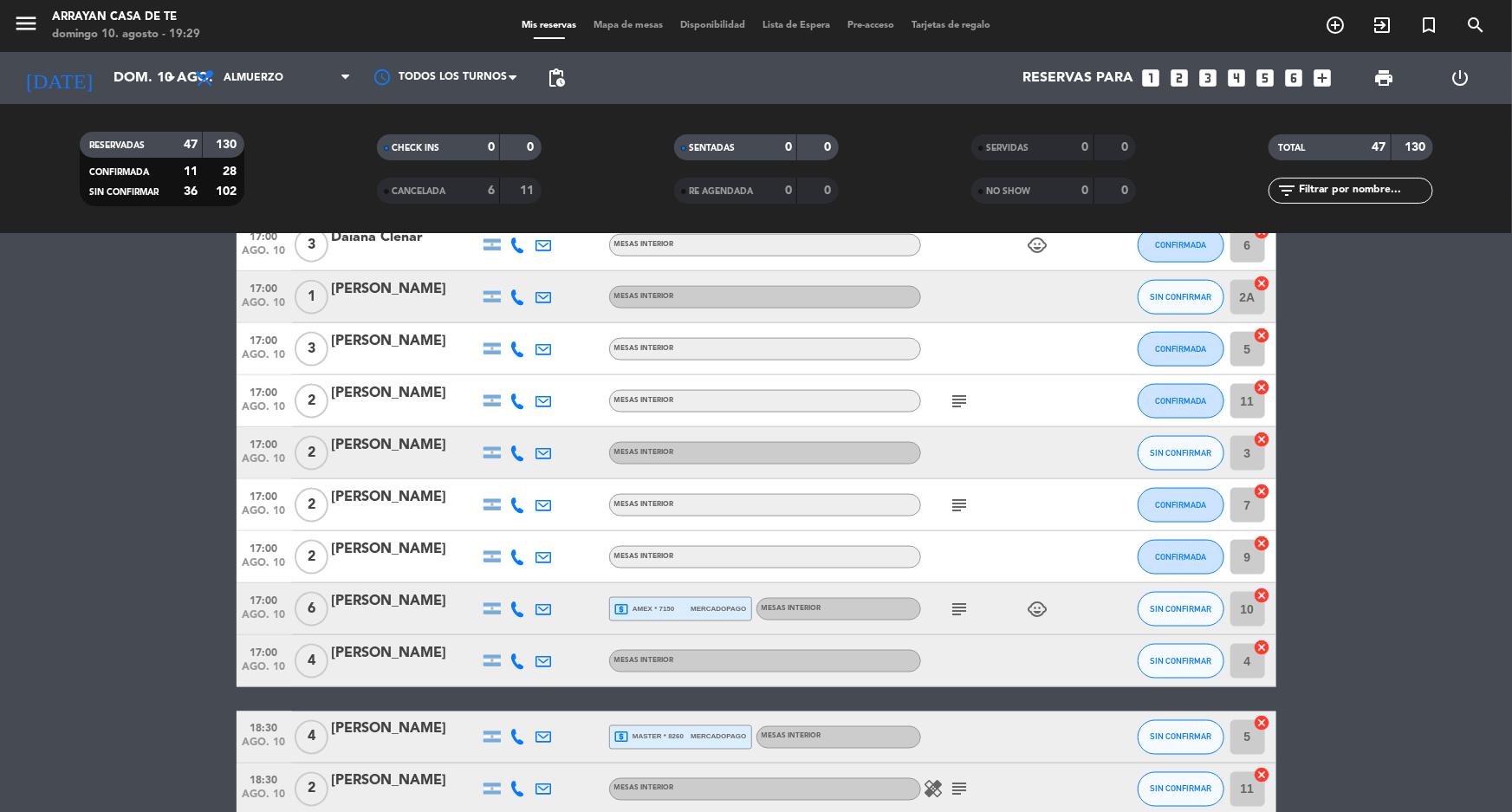
scroll to position [474, 0]
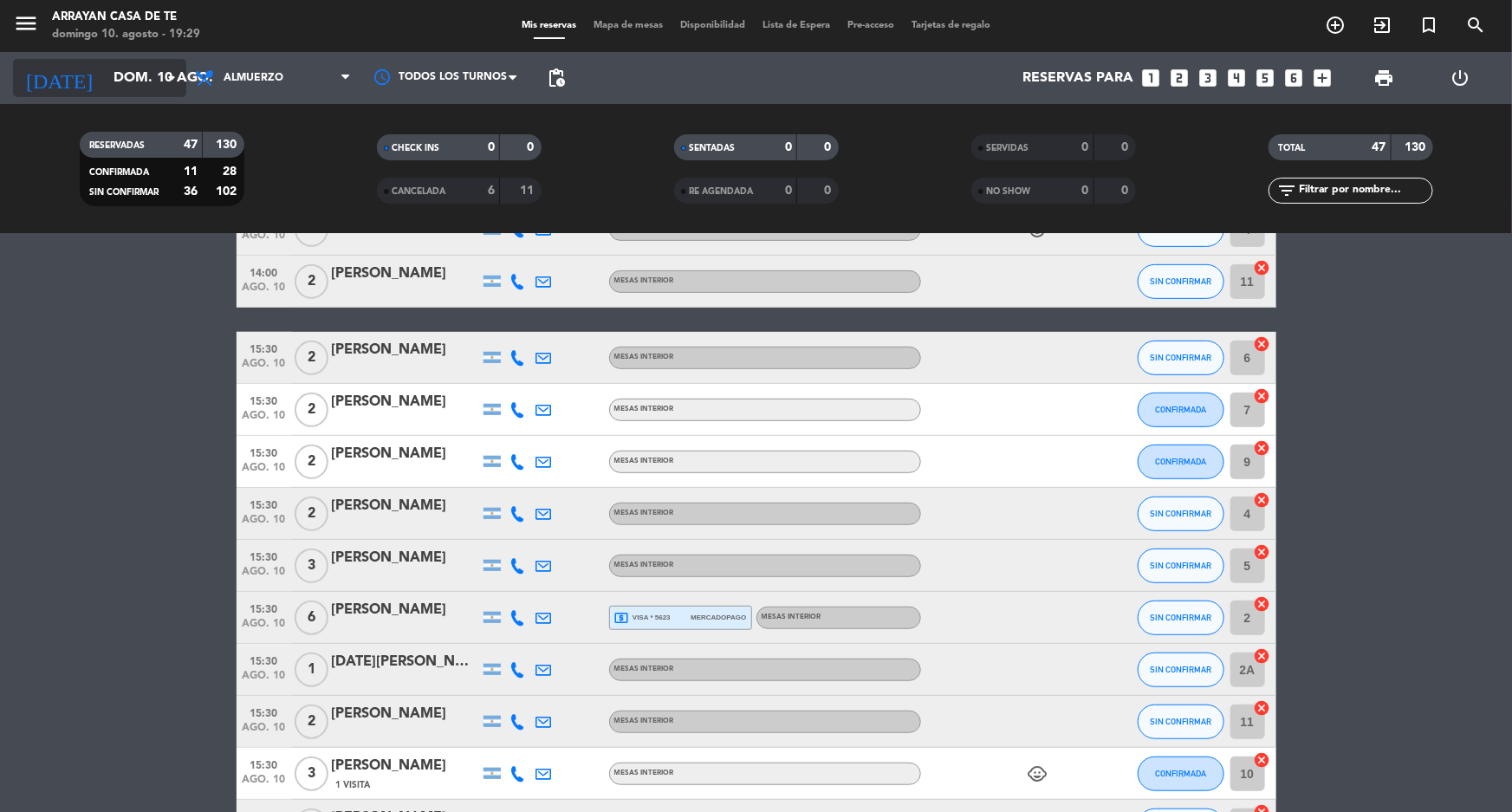
click at [167, 78] on icon "arrow_drop_down" at bounding box center [172, 79] width 21 height 21
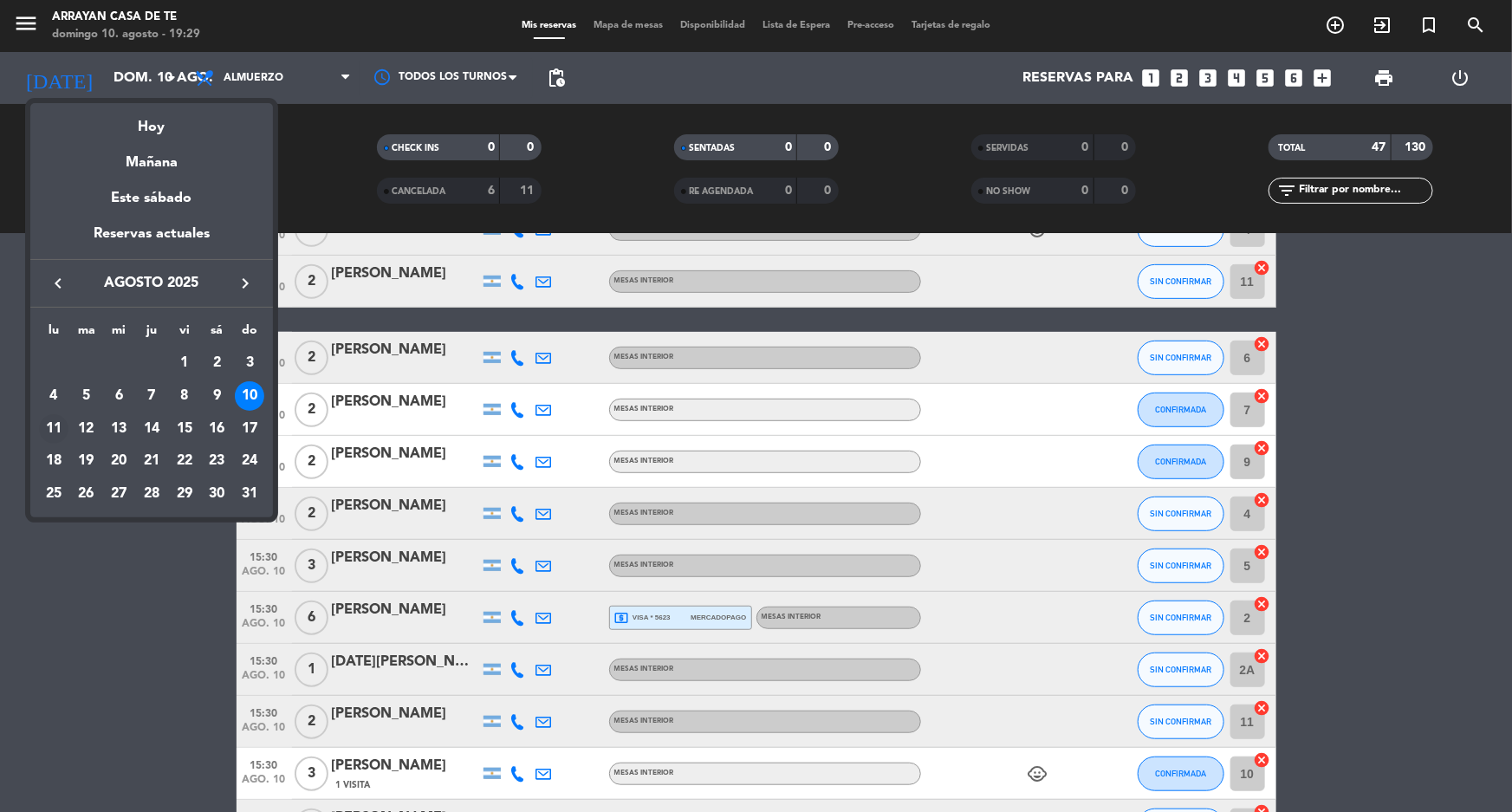
click at [55, 429] on div "11" at bounding box center [54, 429] width 30 height 30
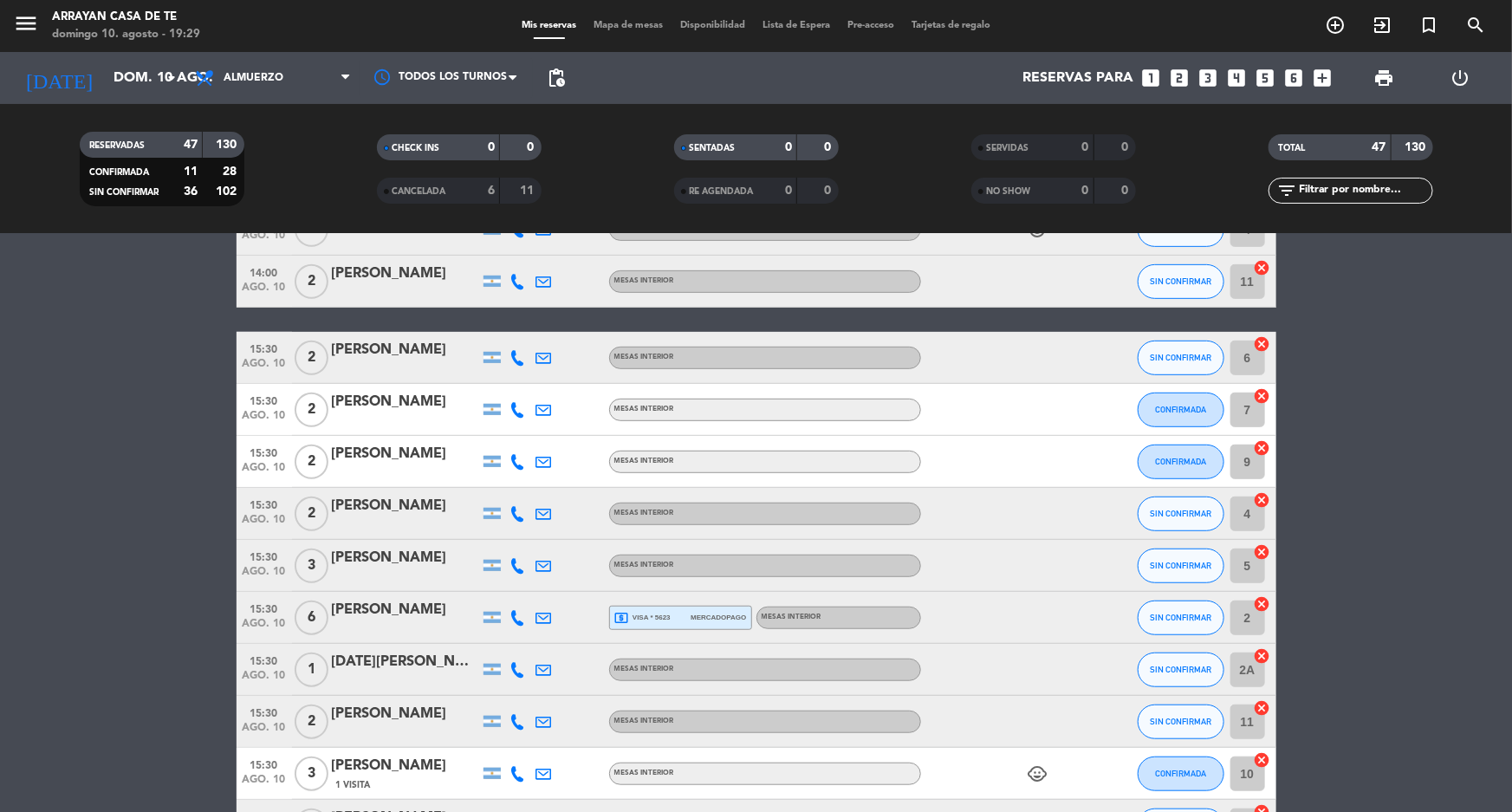
type input "lun. 11 ago."
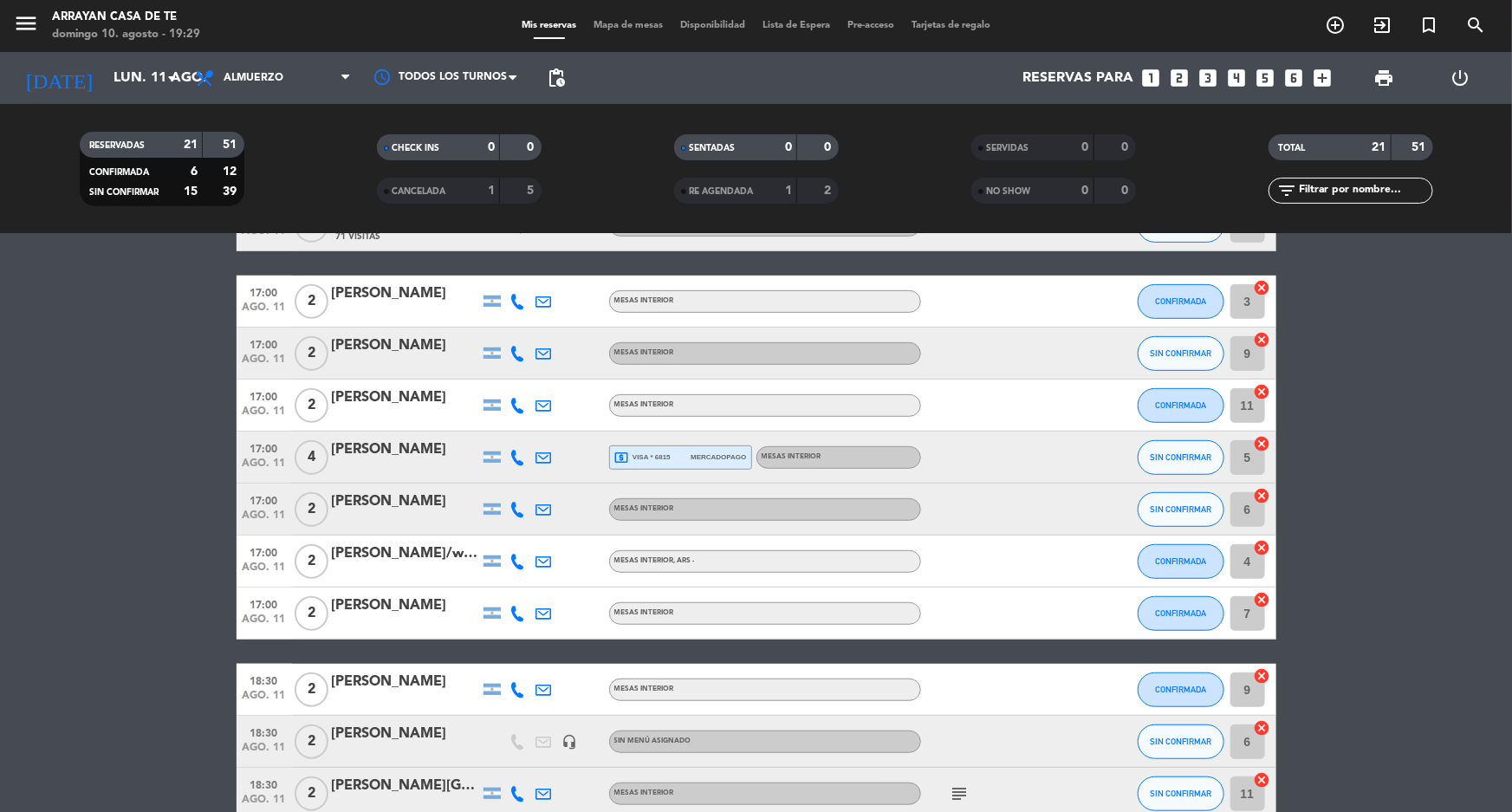
scroll to position [383, 0]
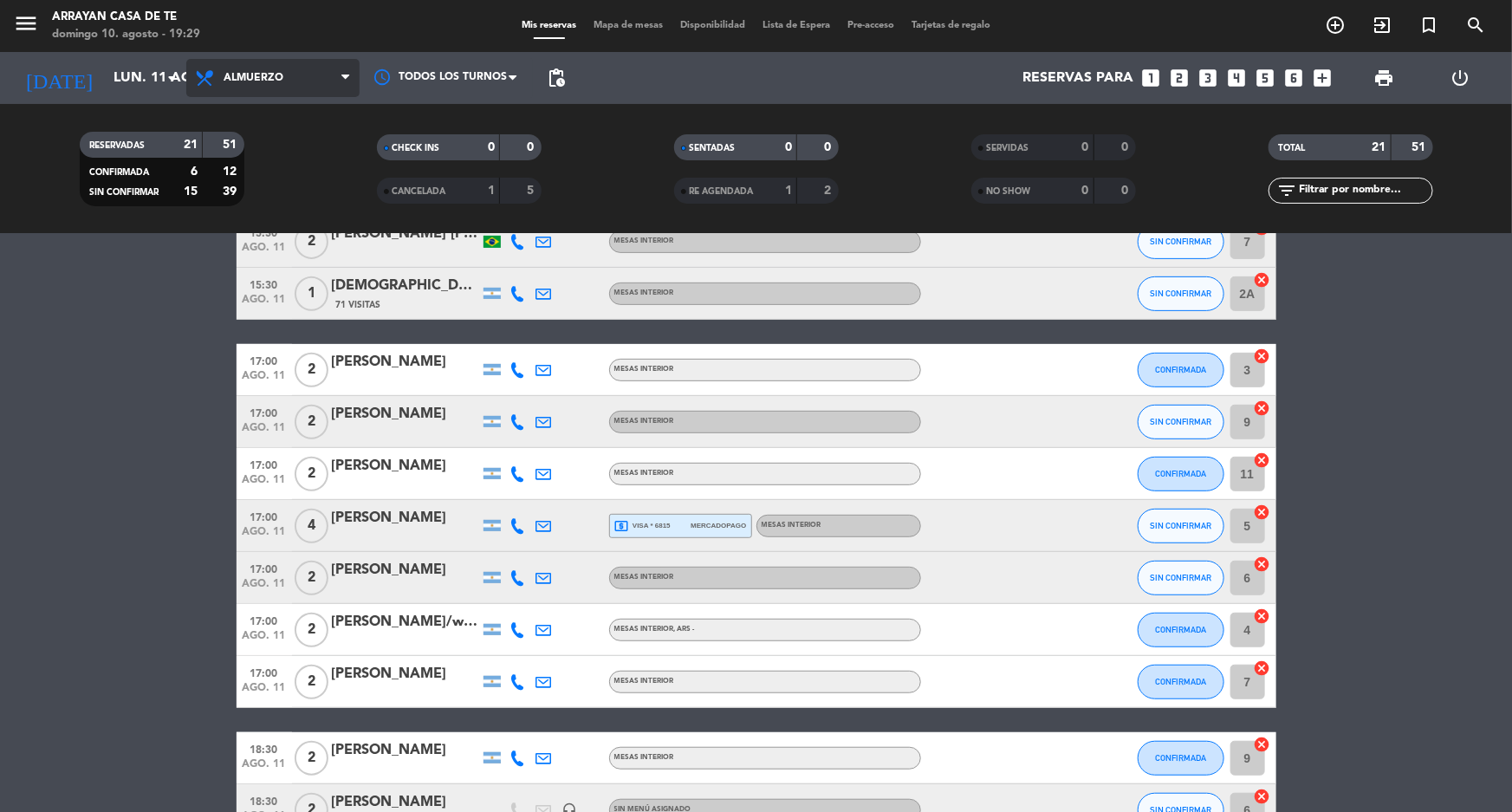
click at [268, 80] on span "Almuerzo" at bounding box center [253, 78] width 59 height 12
click at [127, 146] on span "RESERVADAS" at bounding box center [118, 145] width 56 height 9
click at [1207, 81] on icon "looks_3" at bounding box center [1208, 79] width 23 height 23
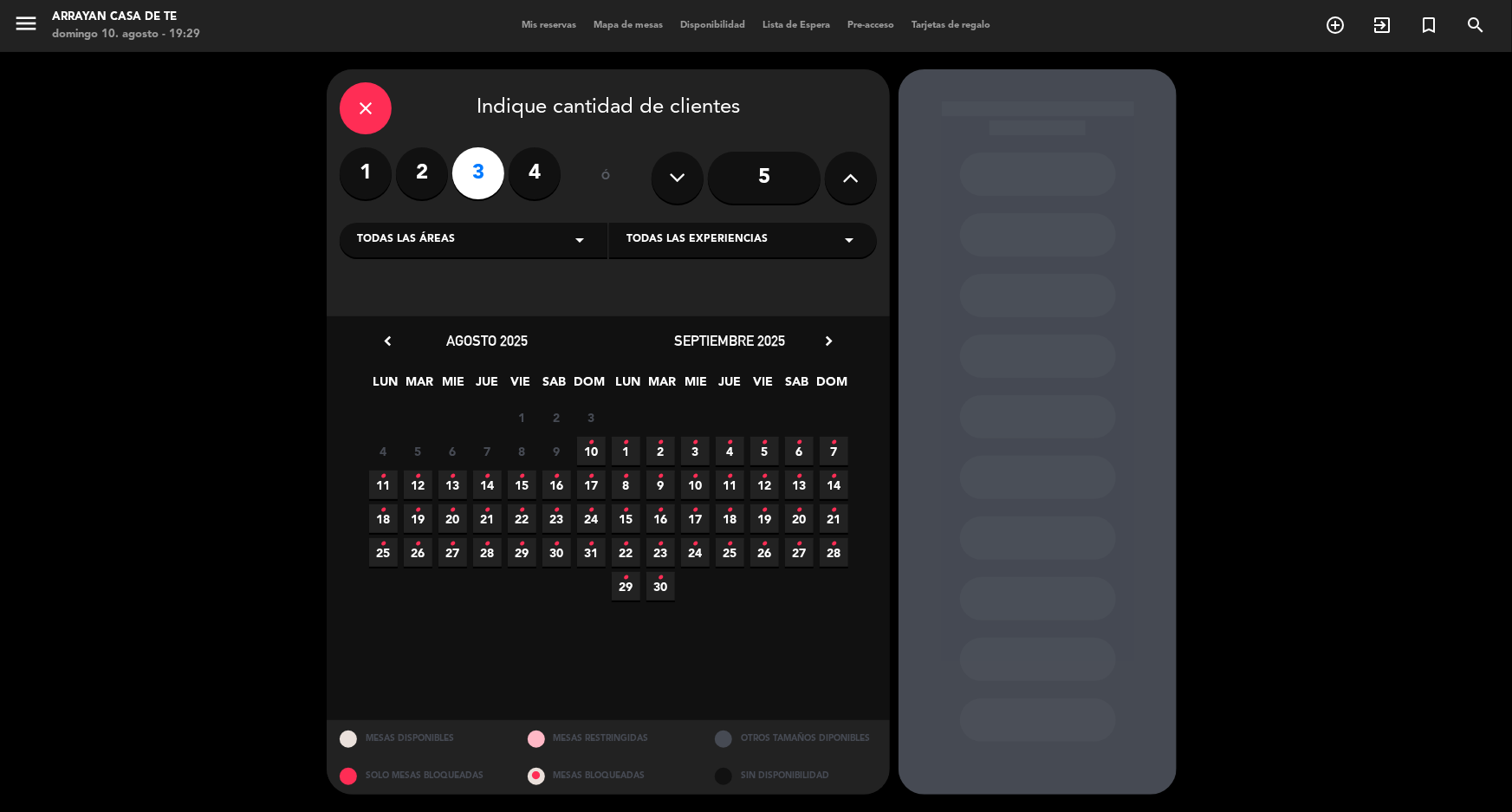
click at [387, 483] on span "11 •" at bounding box center [384, 485] width 29 height 29
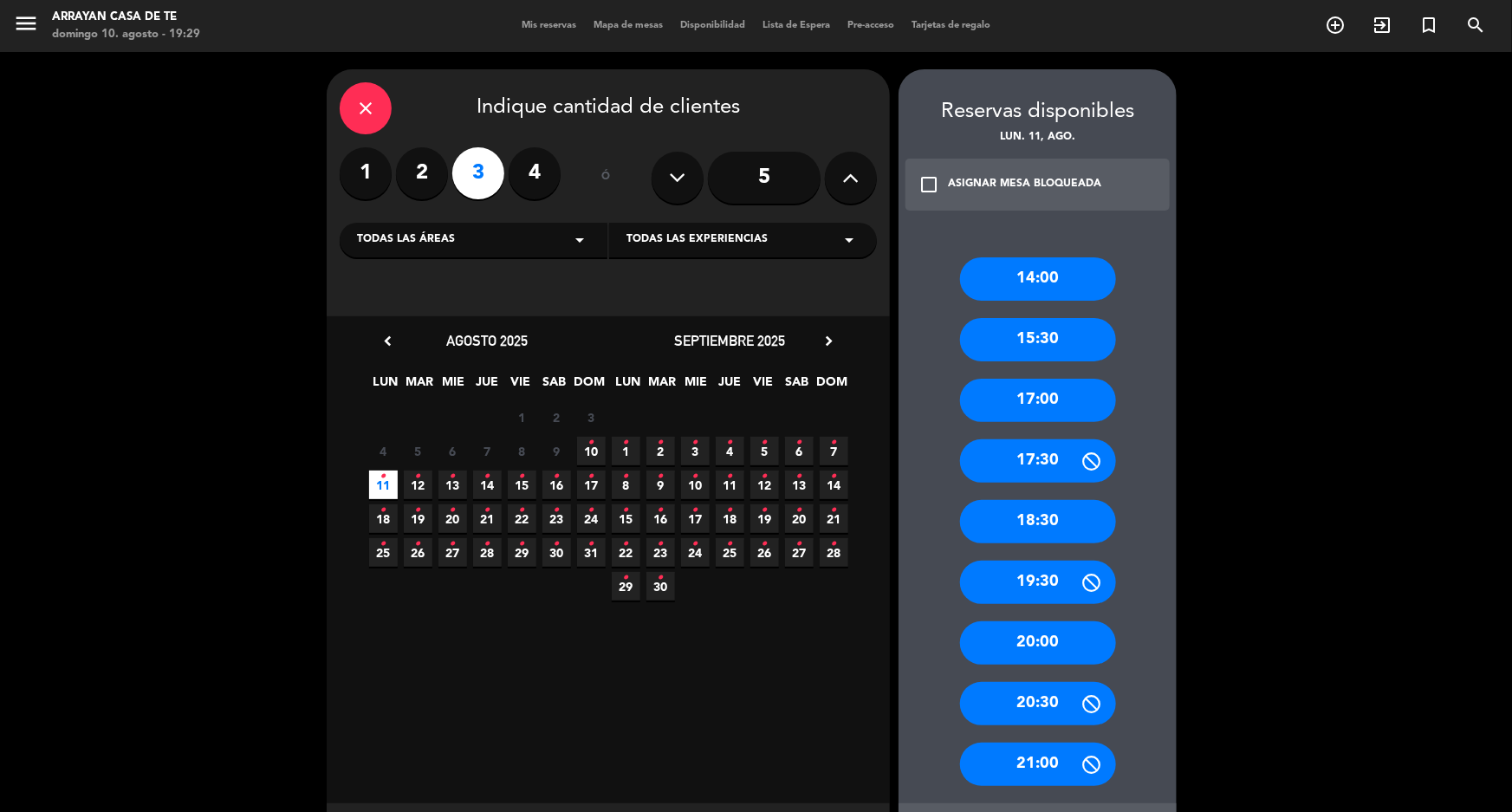
click at [1068, 527] on div "18:30" at bounding box center [1037, 522] width 156 height 43
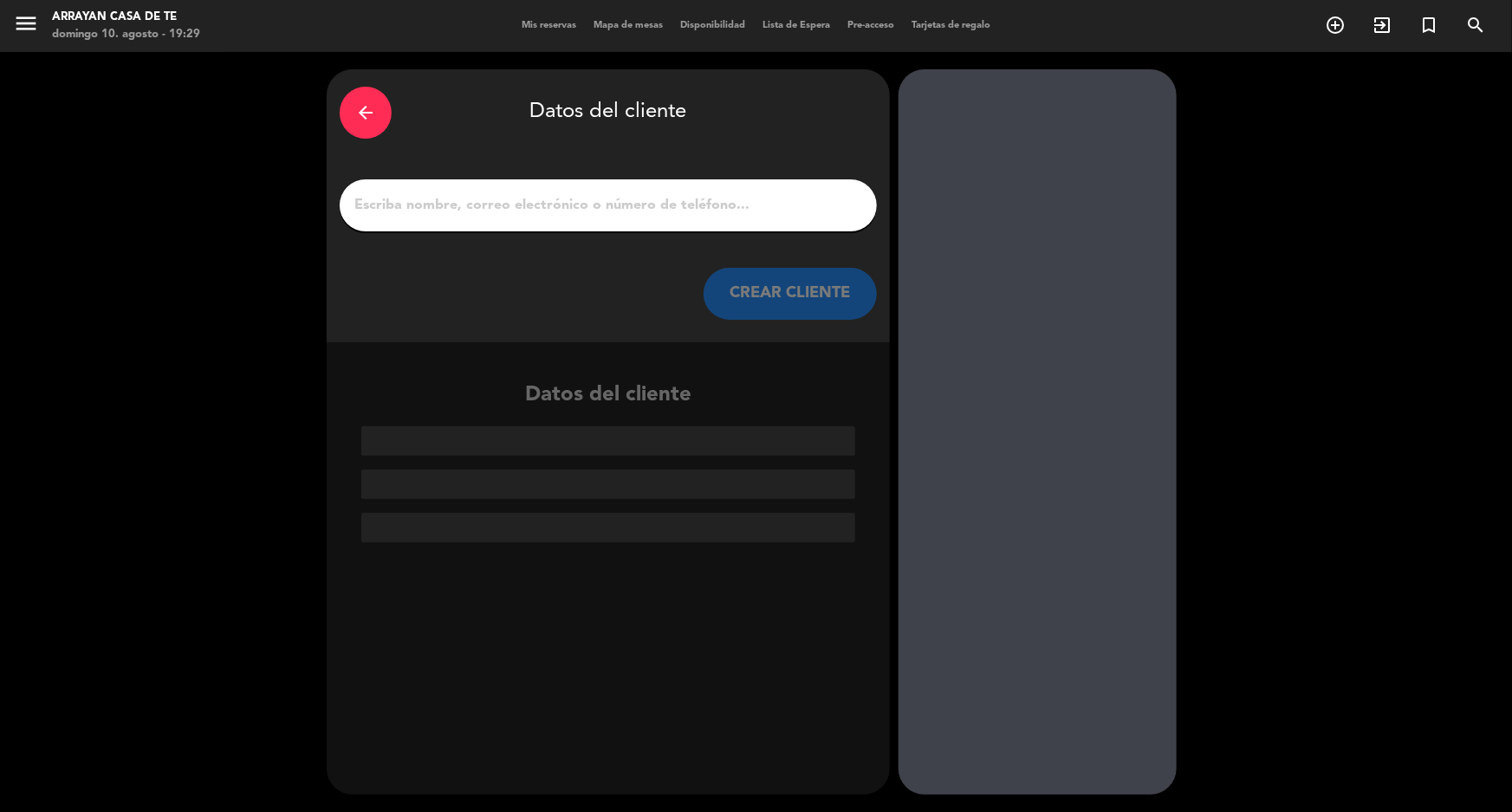
click at [470, 198] on input "1" at bounding box center [608, 205] width 511 height 24
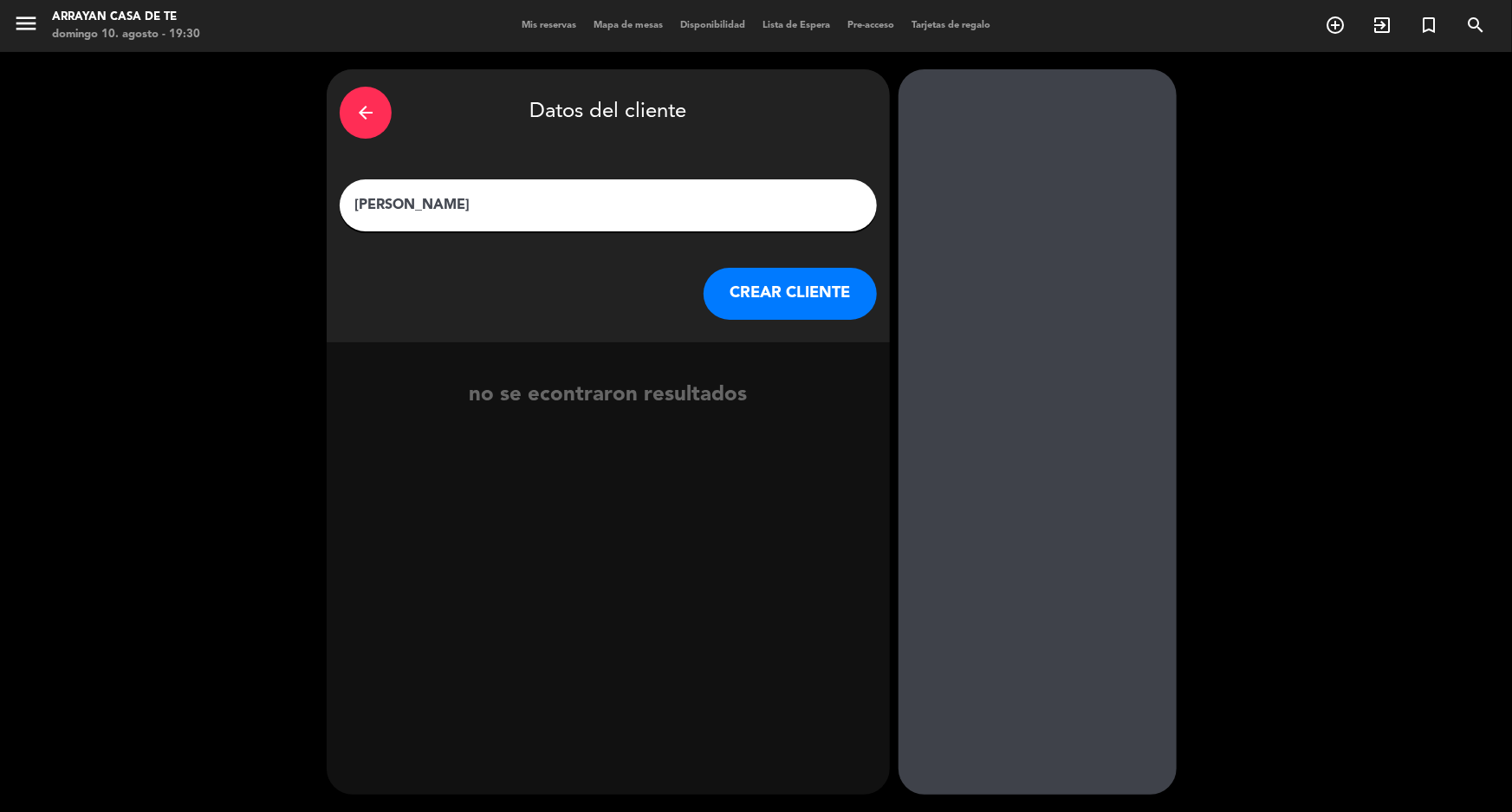
type input "[PERSON_NAME]"
click at [801, 303] on button "CREAR CLIENTE" at bounding box center [790, 293] width 174 height 52
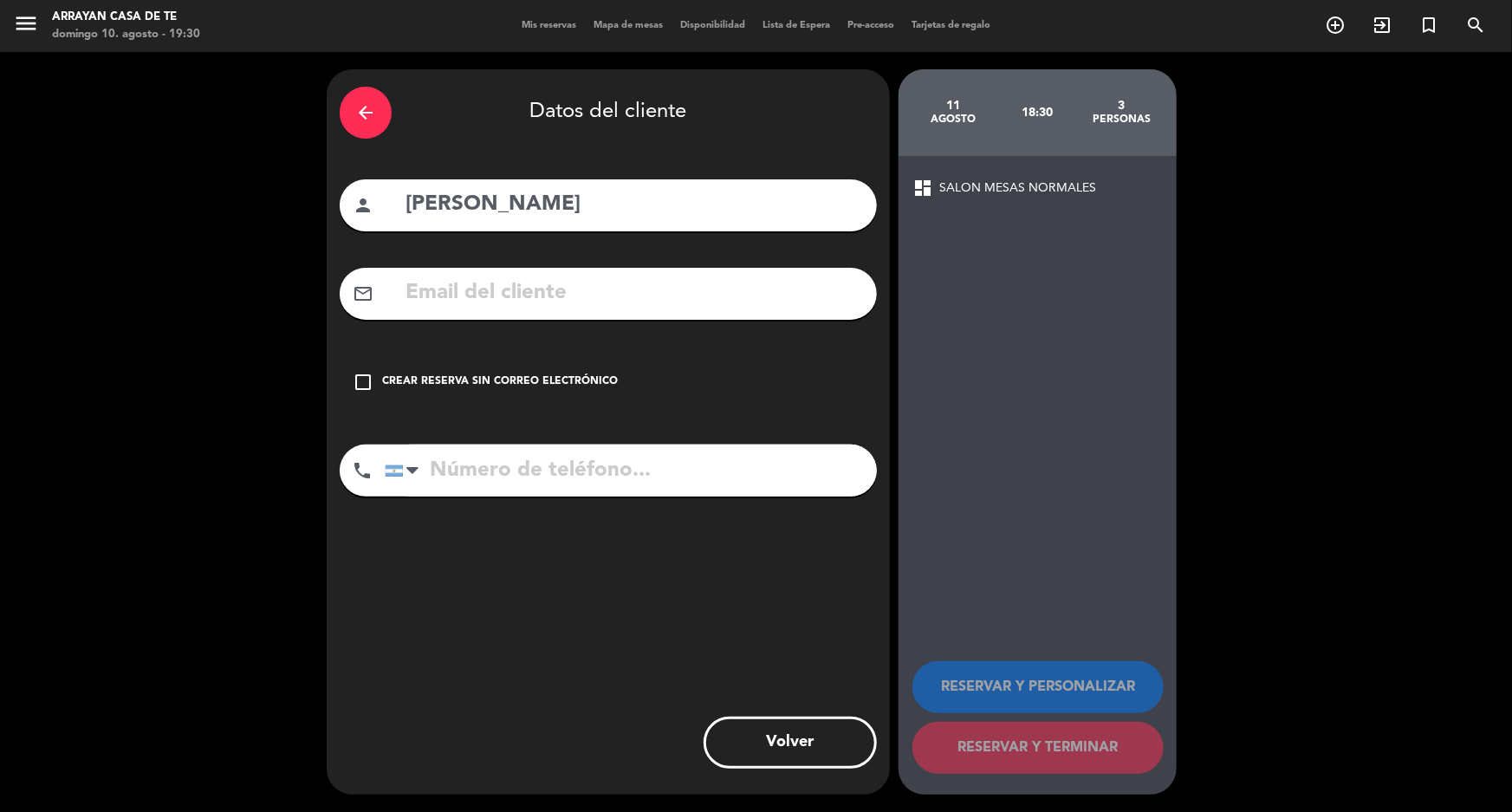
click at [512, 280] on input "text" at bounding box center [634, 292] width 460 height 35
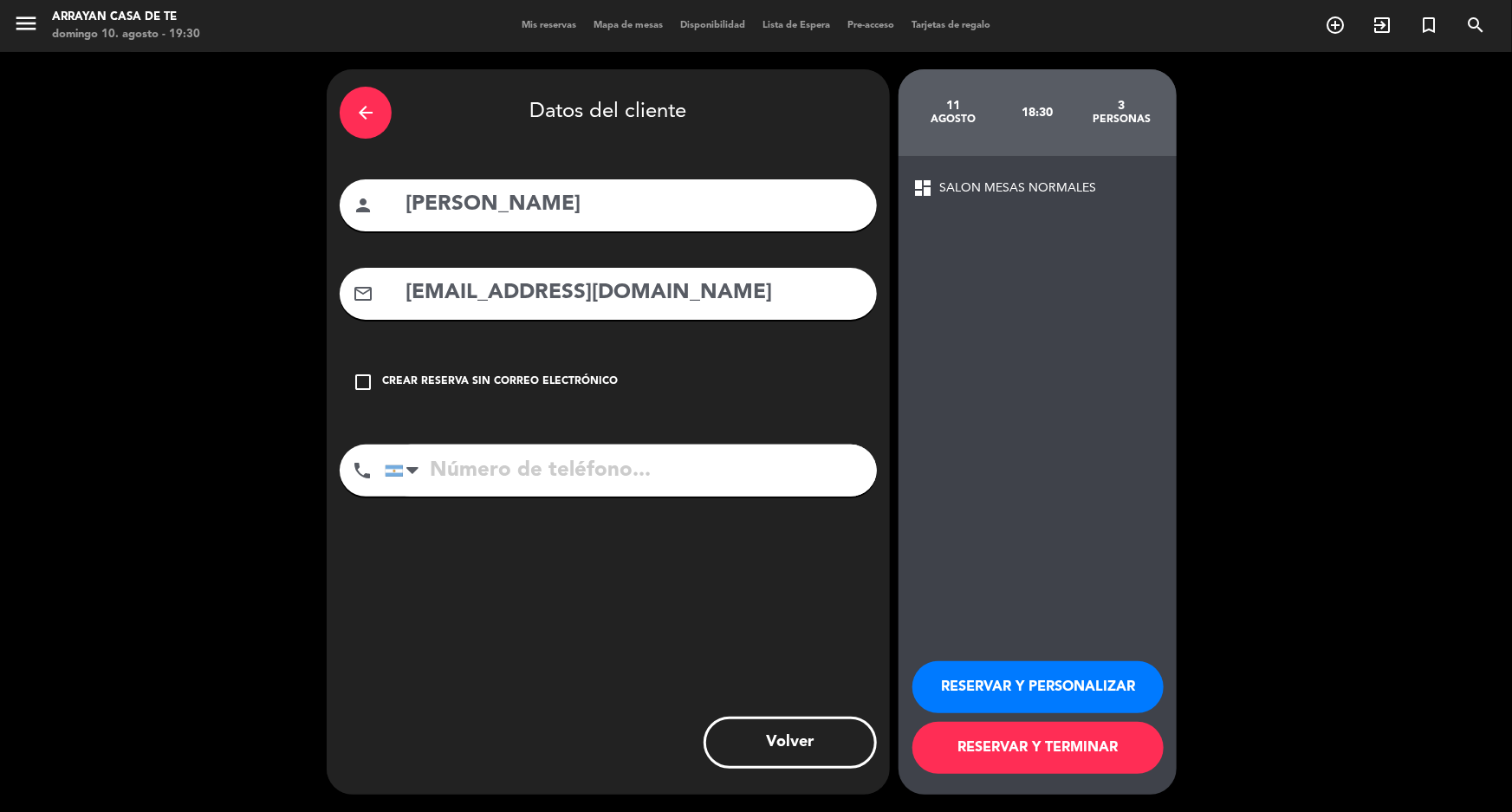
type input "[EMAIL_ADDRESS][DOMAIN_NAME]"
click at [1027, 746] on button "RESERVAR Y TERMINAR" at bounding box center [1038, 748] width 251 height 52
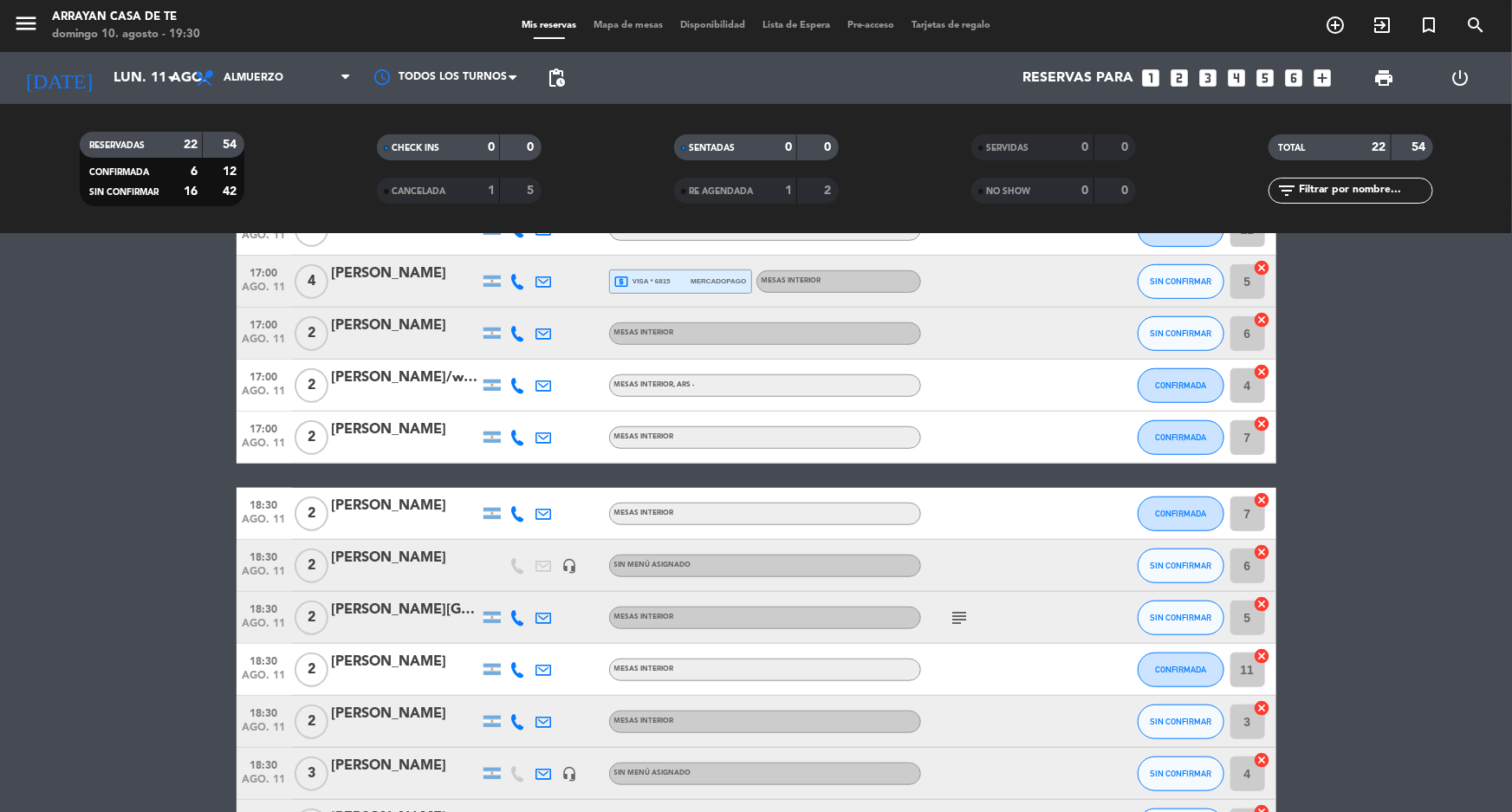
scroll to position [708, 0]
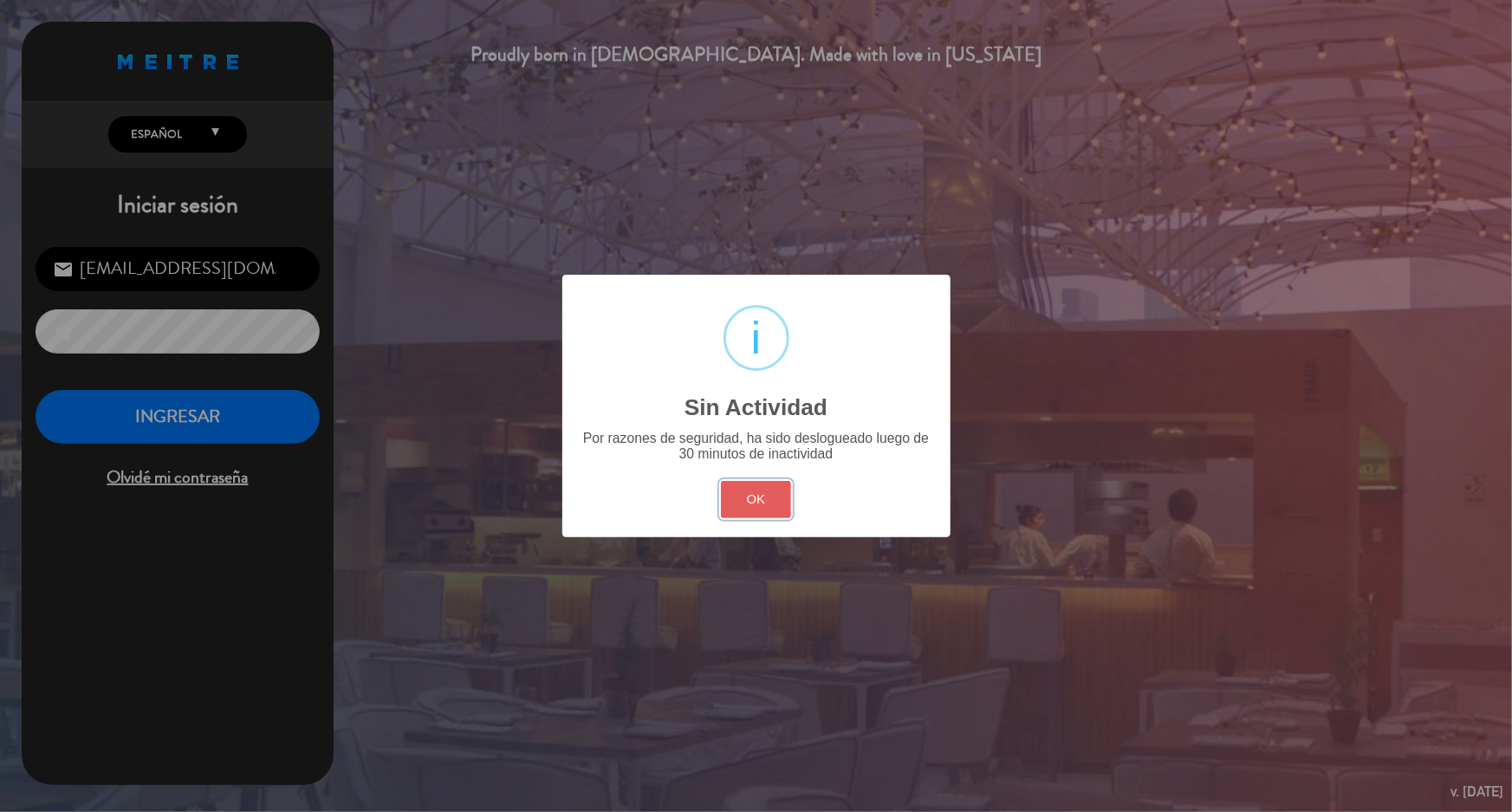
click at [771, 506] on button "OK" at bounding box center [756, 499] width 70 height 37
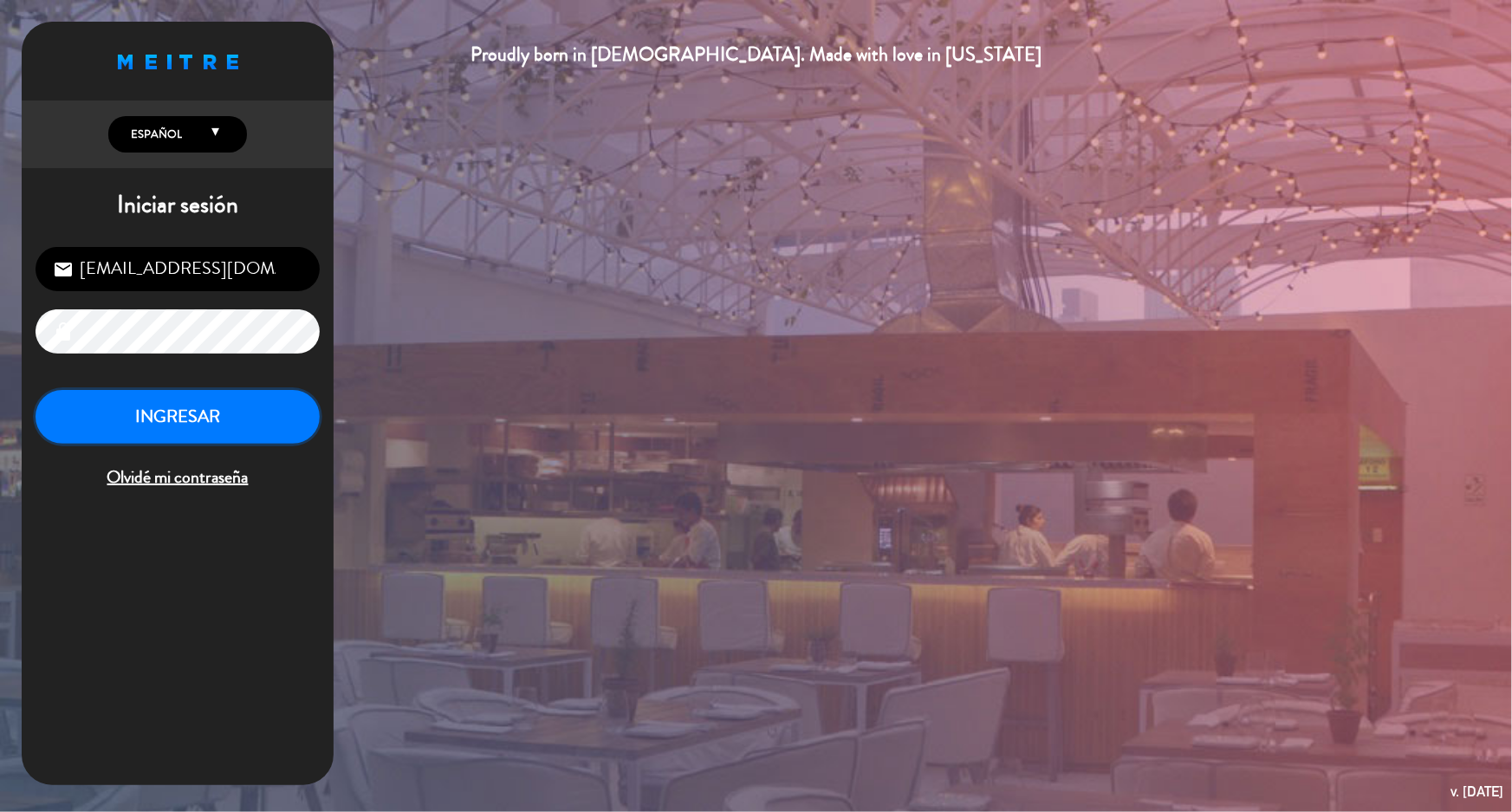
click at [215, 406] on button "INGRESAR" at bounding box center [177, 417] width 284 height 55
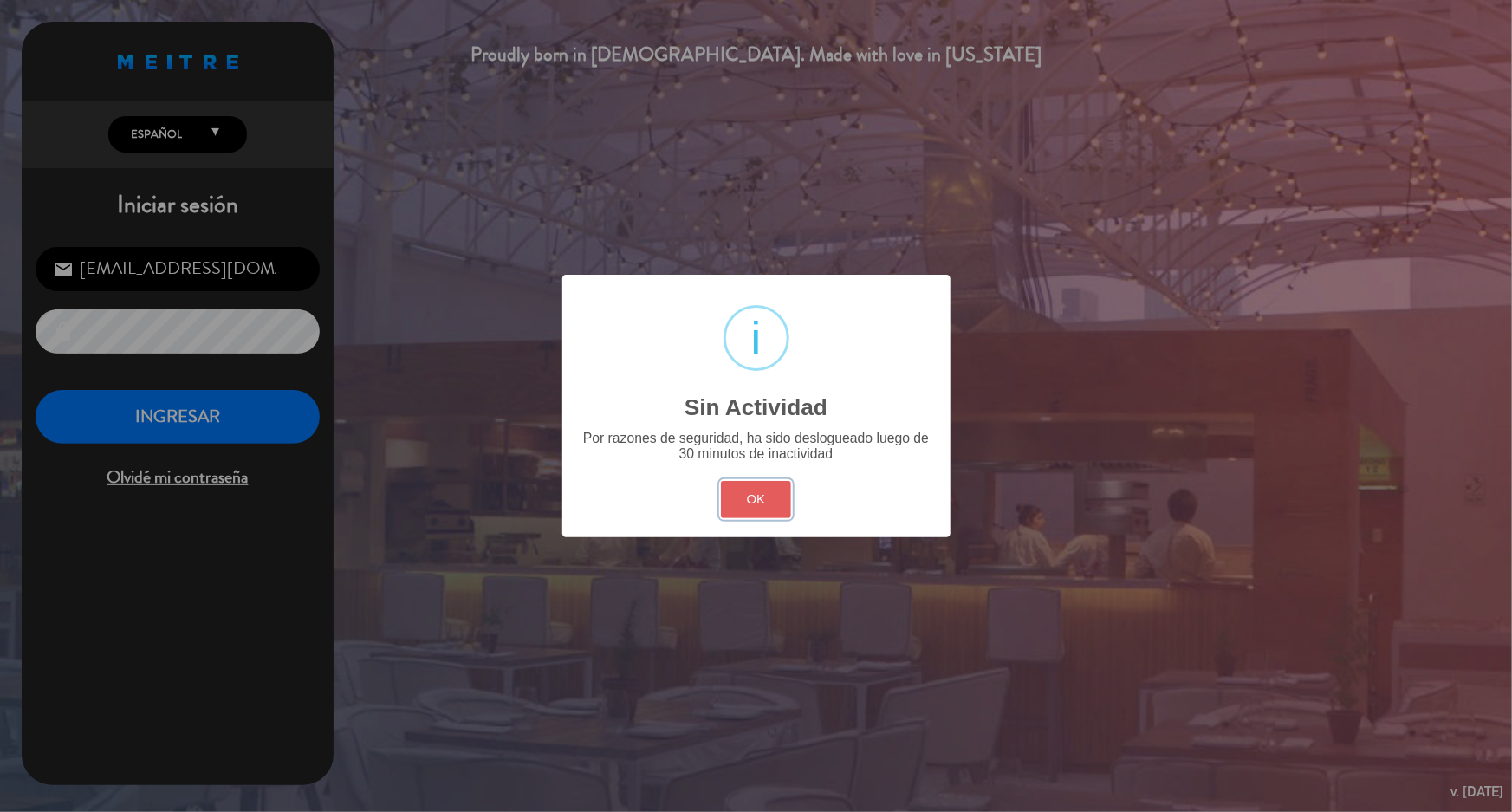
click at [753, 497] on button "OK" at bounding box center [756, 499] width 70 height 37
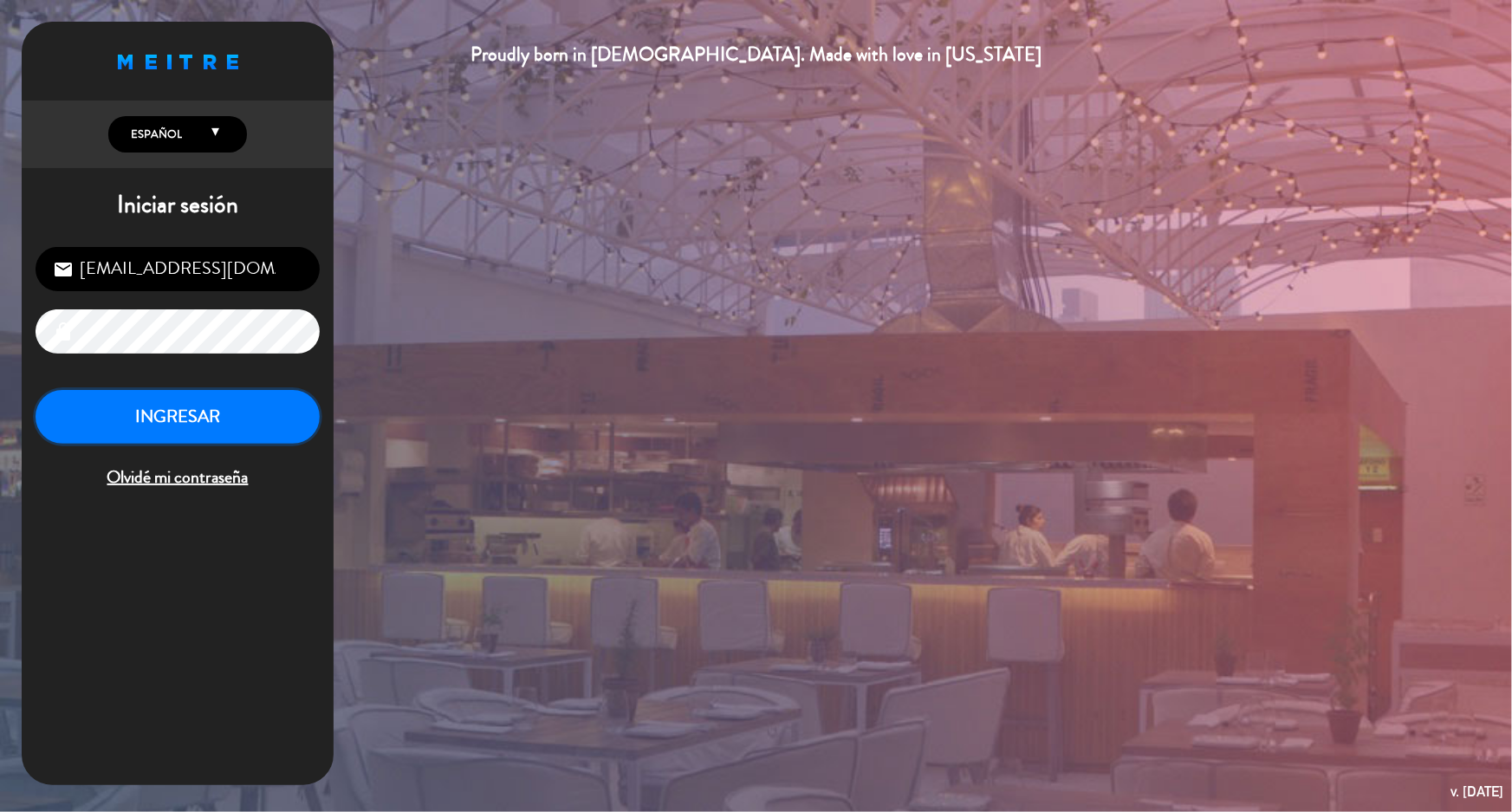
drag, startPoint x: 172, startPoint y: 406, endPoint x: 183, endPoint y: 400, distance: 12.5
click at [174, 406] on button "INGRESAR" at bounding box center [177, 417] width 284 height 55
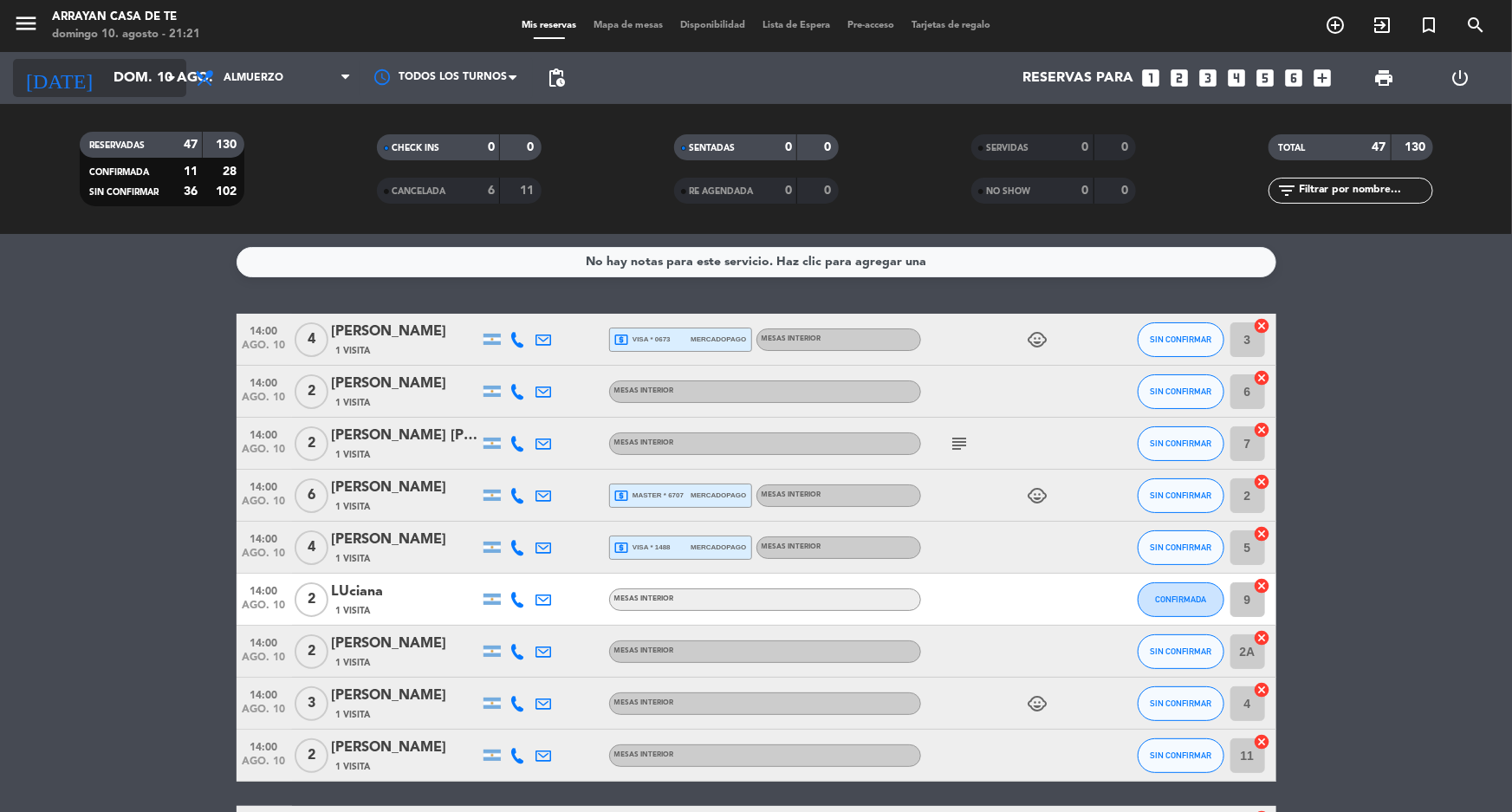
click at [139, 85] on input "dom. 10 ago." at bounding box center [196, 78] width 183 height 34
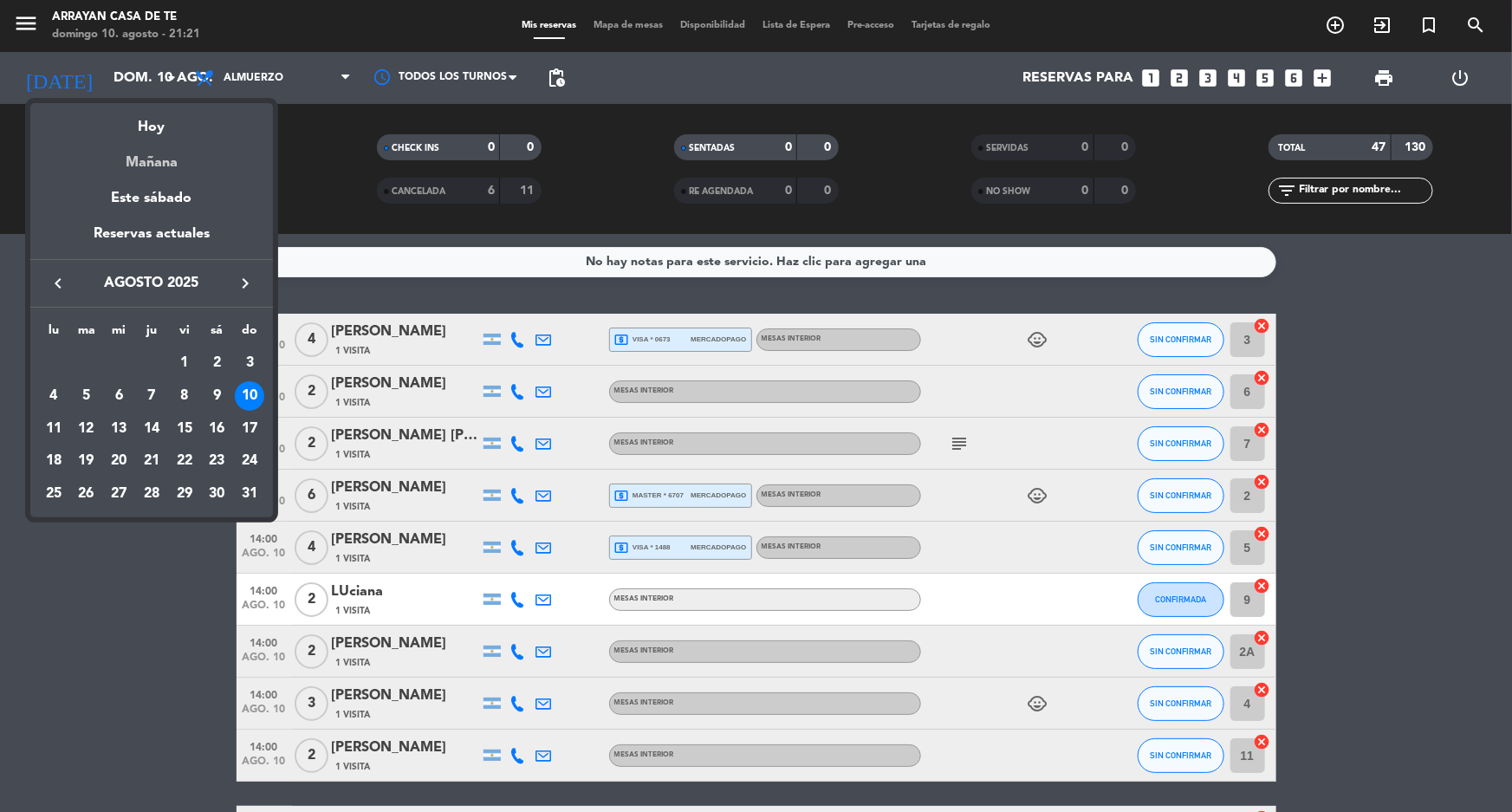
click at [162, 162] on div "Mañana" at bounding box center [151, 156] width 243 height 35
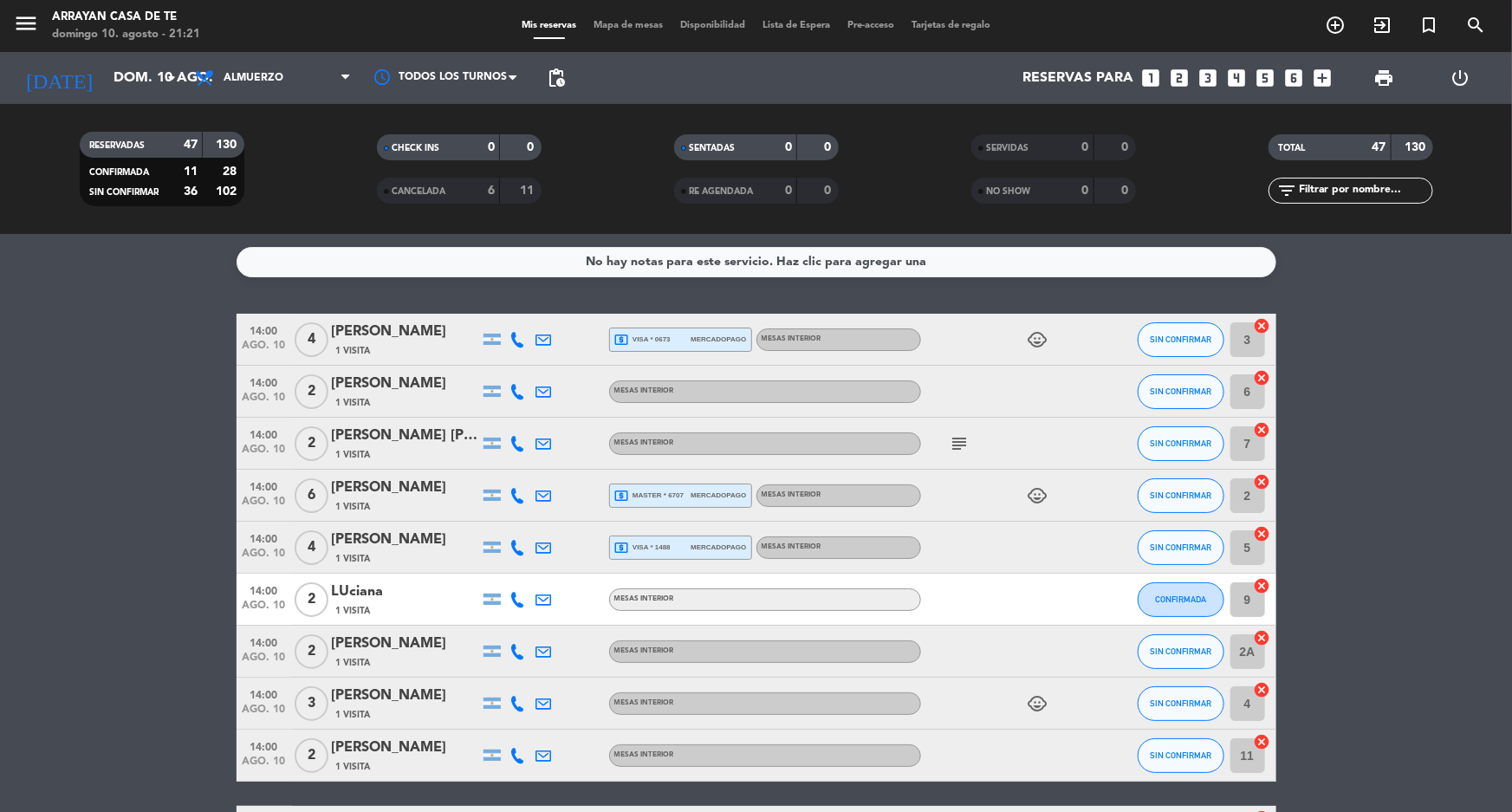
type input "lun. 11 ago."
